Goal: Task Accomplishment & Management: Manage account settings

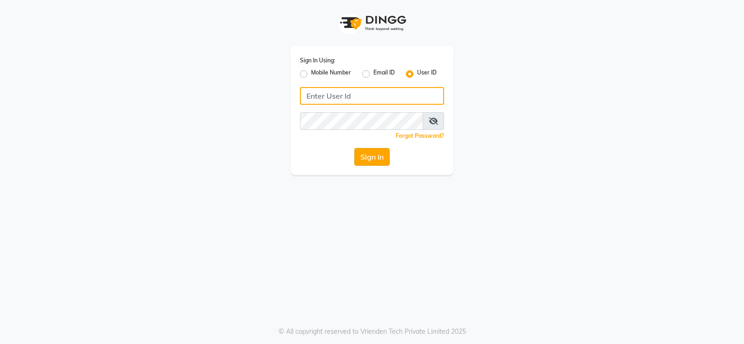
type input "9026627525"
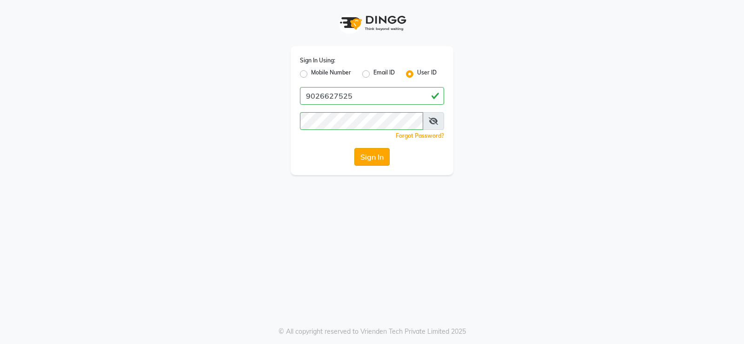
click at [378, 157] on button "Sign In" at bounding box center [371, 157] width 35 height 18
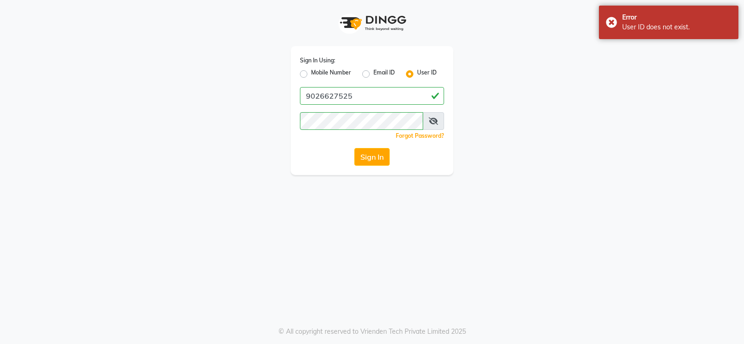
click at [311, 73] on label "Mobile Number" at bounding box center [331, 73] width 40 height 11
click at [311, 73] on input "Mobile Number" at bounding box center [314, 71] width 6 height 6
radio input "true"
radio input "false"
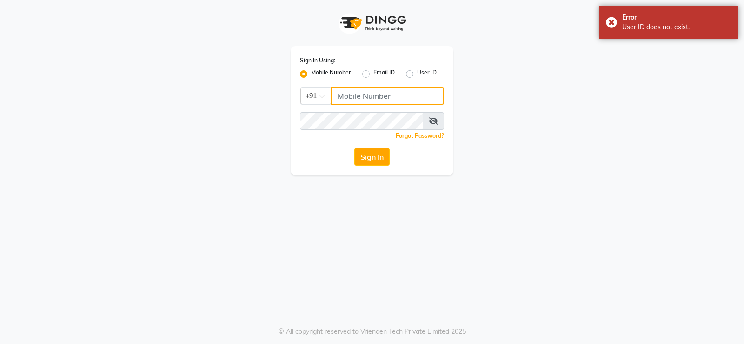
click at [378, 87] on input "Username" at bounding box center [387, 96] width 113 height 18
type input "9026627525"
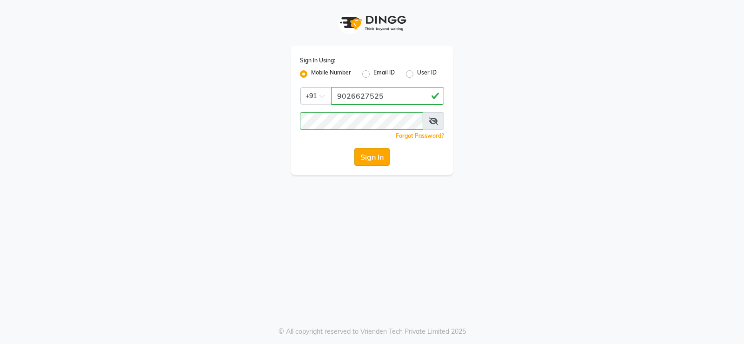
click at [366, 162] on button "Sign In" at bounding box center [371, 157] width 35 height 18
